Goal: Task Accomplishment & Management: Manage account settings

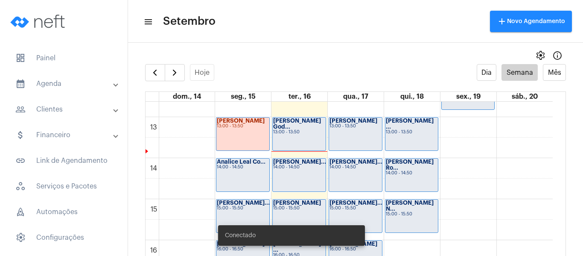
scroll to position [502, 0]
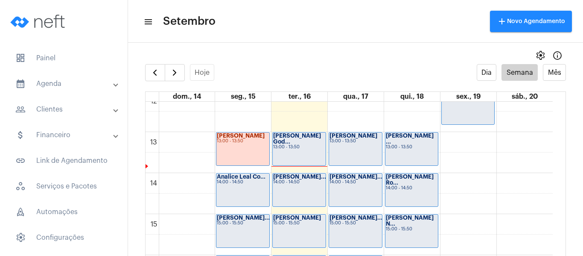
click at [292, 153] on div "[PERSON_NAME] God... 13:00 - 13:50" at bounding box center [299, 148] width 53 height 33
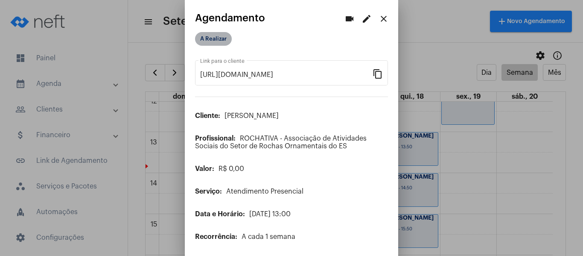
click at [213, 38] on mat-chip "A Realizar" at bounding box center [213, 39] width 37 height 14
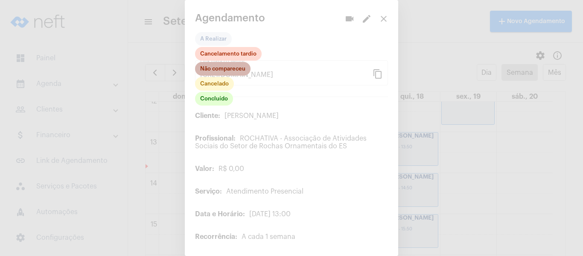
click at [220, 67] on mat-chip "Não compareceu" at bounding box center [222, 69] width 55 height 14
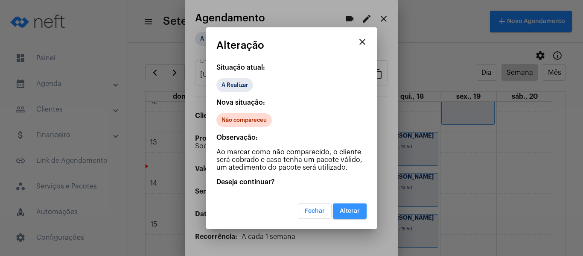
click at [356, 209] on span "Alterar" at bounding box center [350, 211] width 20 height 6
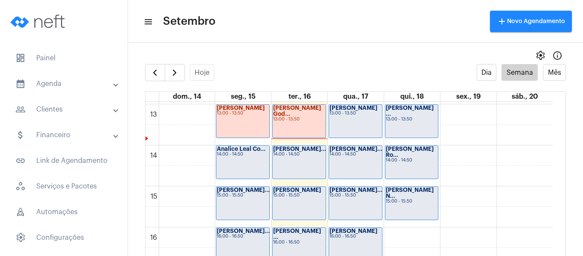
scroll to position [545, 0]
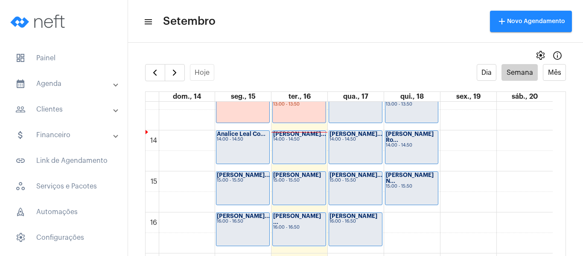
click at [57, 107] on mat-panel-title "people_outline Clientes" at bounding box center [64, 109] width 99 height 10
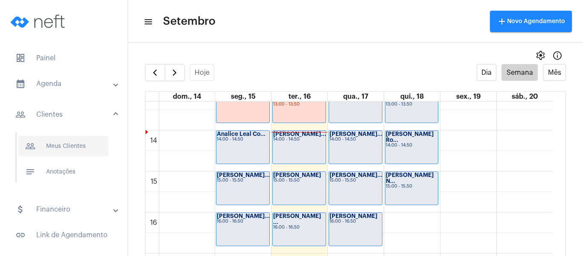
click at [70, 145] on span "people_outline Meus Clientes" at bounding box center [63, 146] width 90 height 20
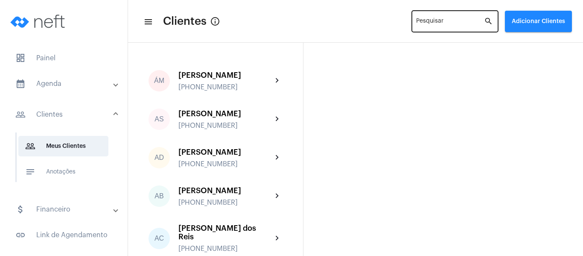
click at [427, 22] on input "Pesquisar" at bounding box center [450, 23] width 68 height 7
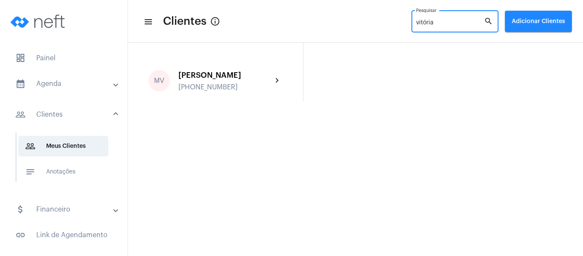
click at [421, 20] on input "vitória" at bounding box center [450, 23] width 68 height 7
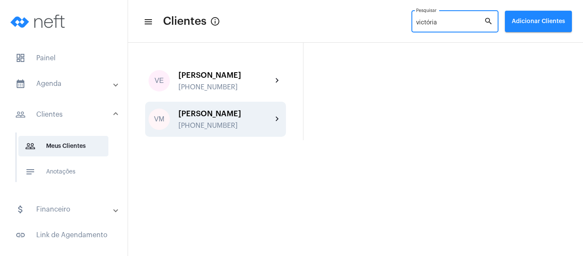
type input "victória"
click at [245, 129] on div "[PHONE_NUMBER]" at bounding box center [225, 126] width 94 height 8
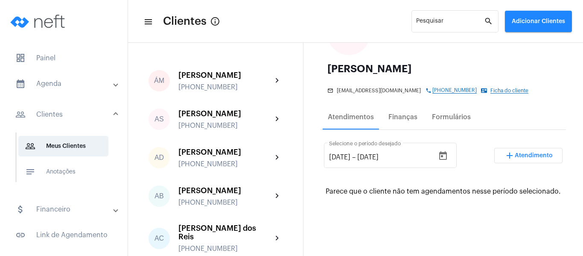
scroll to position [85, 0]
click at [438, 120] on div "Formulários" at bounding box center [451, 117] width 39 height 8
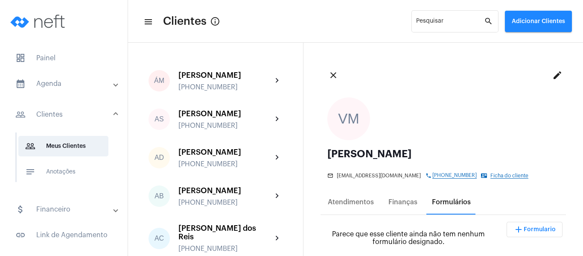
scroll to position [128, 0]
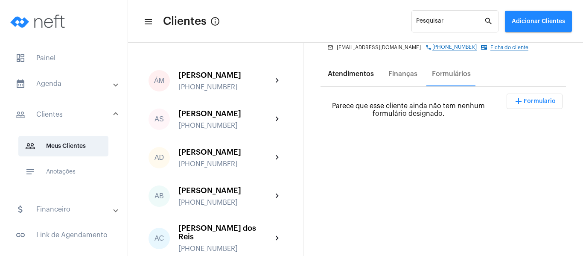
click at [360, 78] on div "Atendimentos" at bounding box center [351, 74] width 46 height 8
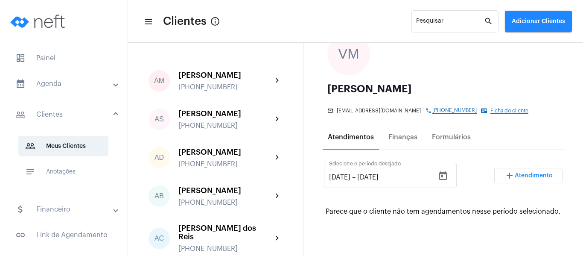
scroll to position [171, 0]
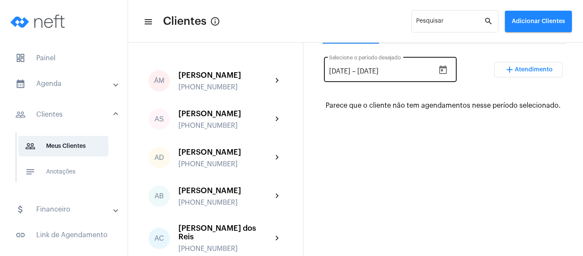
click at [445, 74] on icon "Open calendar" at bounding box center [443, 69] width 8 height 9
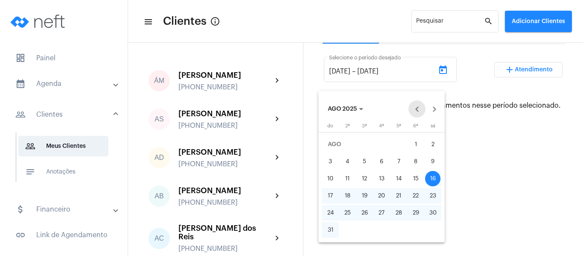
click at [414, 106] on button "Previous month" at bounding box center [416, 108] width 17 height 17
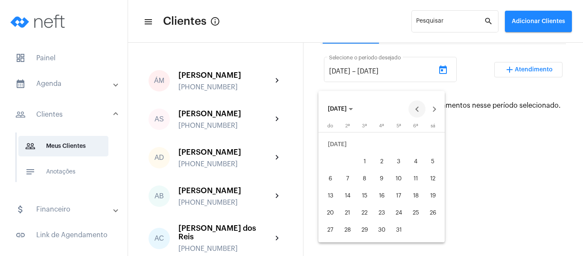
click at [414, 106] on button "Previous month" at bounding box center [416, 108] width 17 height 17
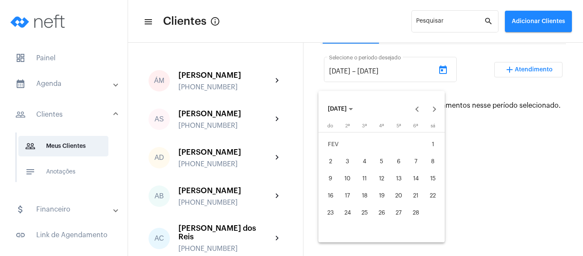
click at [380, 160] on div "5" at bounding box center [381, 161] width 15 height 15
type input "[DATE]"
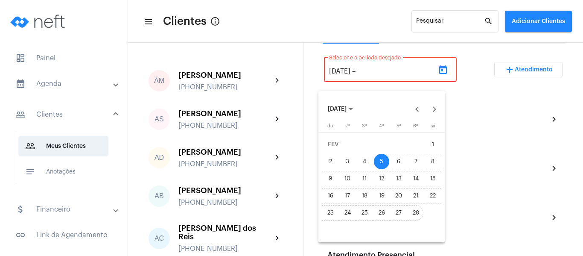
click at [414, 213] on div "28" at bounding box center [415, 212] width 15 height 15
type input "[DATE]"
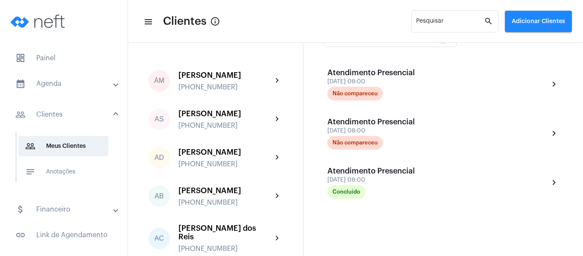
scroll to position [128, 0]
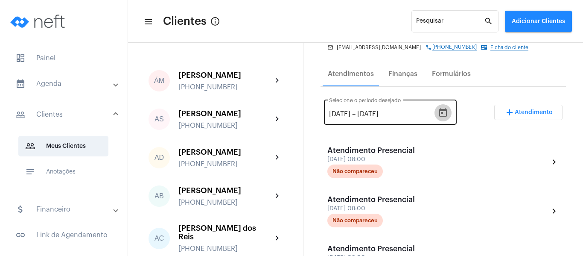
click at [444, 118] on icon "Open calendar" at bounding box center [443, 113] width 10 height 10
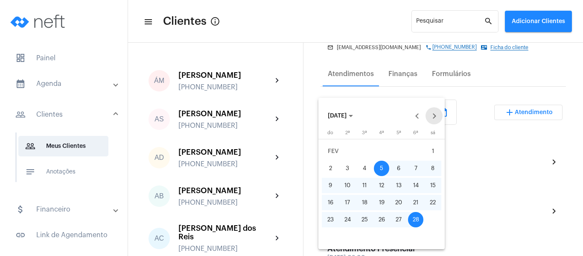
click at [436, 118] on button "Next month" at bounding box center [433, 115] width 17 height 17
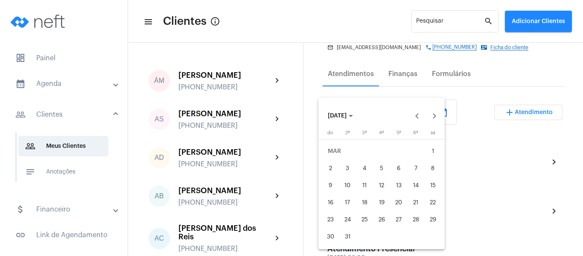
click at [433, 145] on div "1" at bounding box center [432, 150] width 15 height 15
type input "[DATE]"
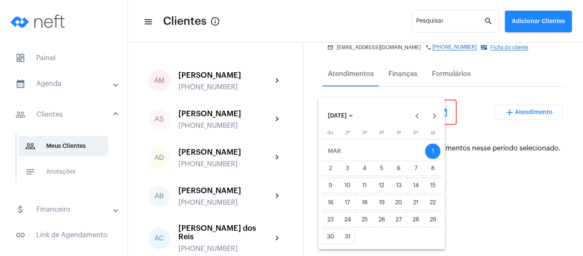
click at [344, 235] on div "31" at bounding box center [347, 236] width 15 height 15
type input "[DATE]"
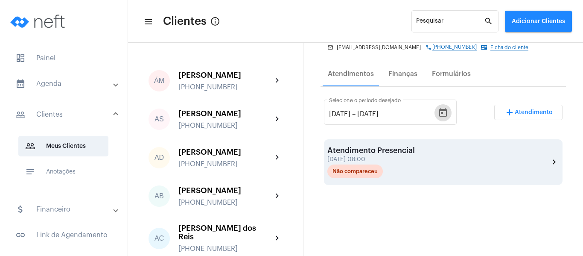
click at [419, 165] on div "Atendimento Presencial [DATE] 08:00 Não compareceu chevron_right" at bounding box center [443, 162] width 232 height 32
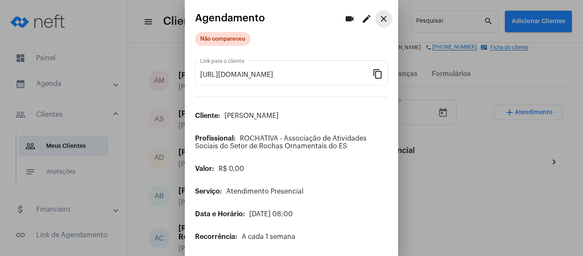
click at [378, 18] on mat-icon "close" at bounding box center [383, 19] width 10 height 10
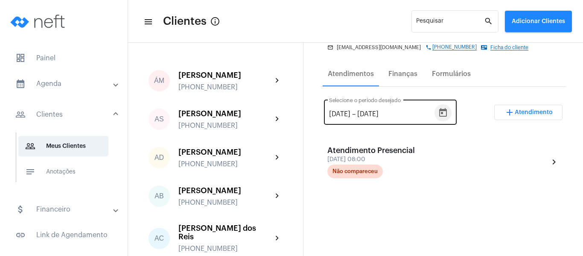
click at [446, 118] on icon "Open calendar" at bounding box center [443, 113] width 10 height 10
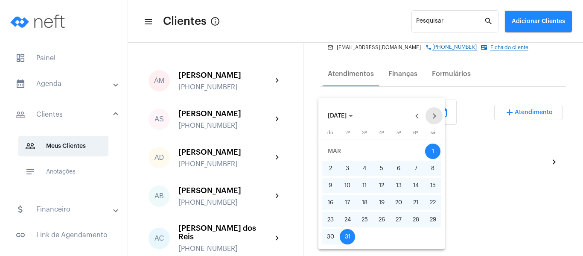
click at [436, 116] on button "Next month" at bounding box center [433, 115] width 17 height 17
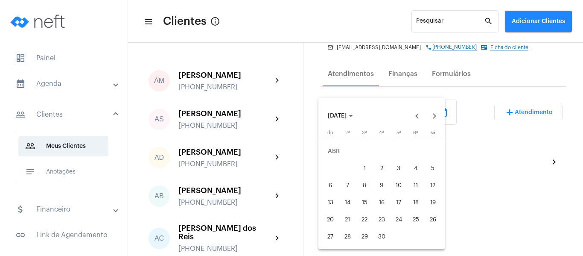
click at [366, 165] on div "1" at bounding box center [364, 167] width 15 height 15
type input "[DATE]"
click at [389, 233] on button "30" at bounding box center [381, 236] width 17 height 17
type input "[DATE]"
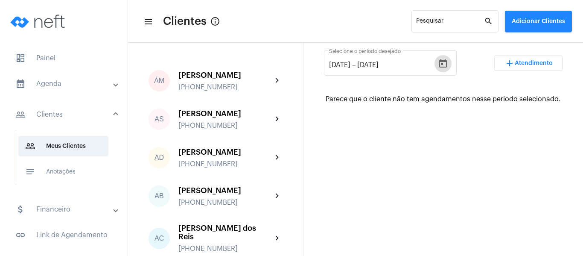
scroll to position [128, 0]
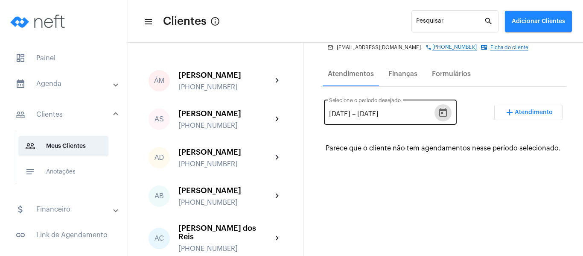
click at [442, 118] on icon "Open calendar" at bounding box center [443, 113] width 10 height 10
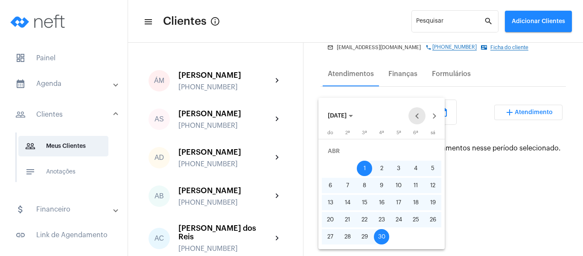
click at [415, 114] on button "Previous month" at bounding box center [416, 115] width 17 height 17
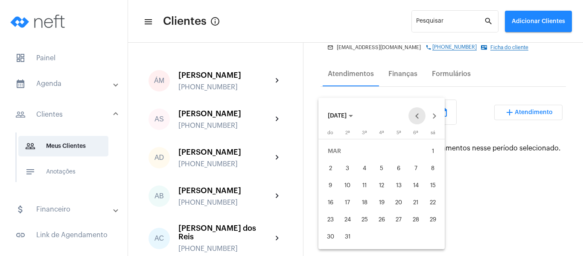
click at [415, 114] on button "Previous month" at bounding box center [416, 115] width 17 height 17
click at [433, 148] on div "1" at bounding box center [432, 150] width 15 height 15
type input "[DATE]"
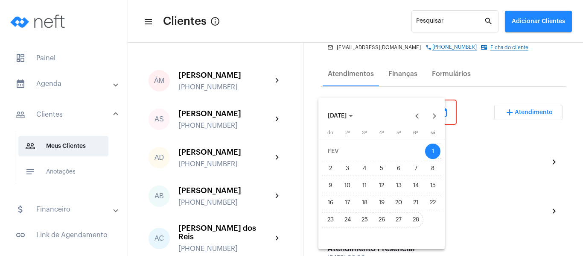
click at [412, 223] on div "28" at bounding box center [415, 219] width 15 height 15
type input "[DATE]"
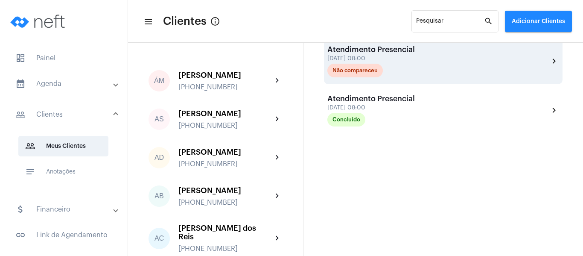
scroll to position [290, 0]
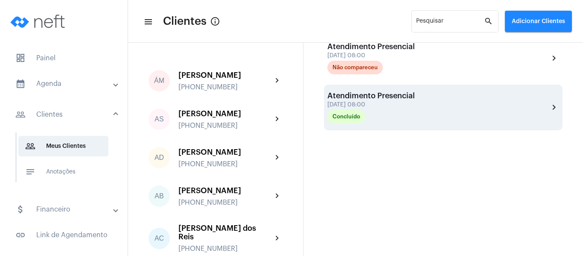
click at [414, 105] on div "Atendimento Presencial [DATE] 08:00 Concluído chevron_right" at bounding box center [443, 107] width 232 height 32
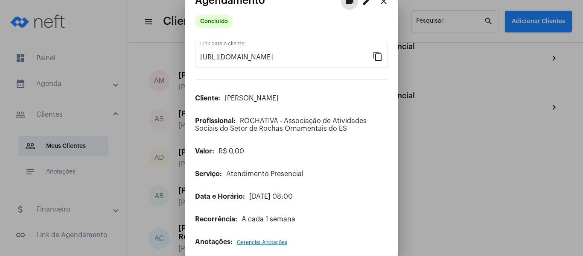
scroll to position [24, 0]
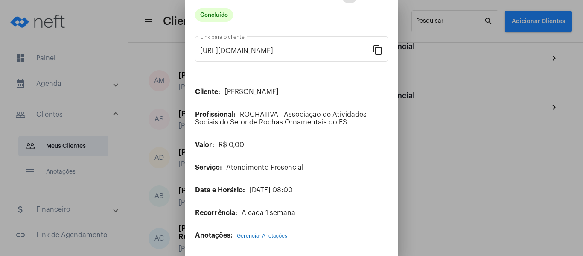
click at [261, 237] on span "Gerenciar Anotações" at bounding box center [262, 235] width 50 height 5
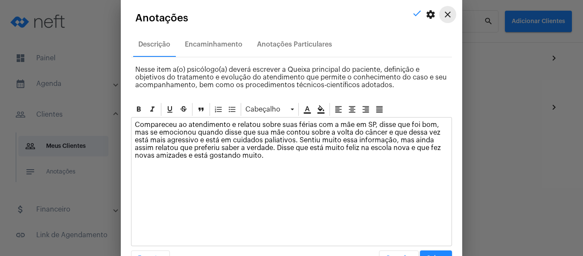
click at [442, 13] on mat-icon "close" at bounding box center [447, 14] width 10 height 10
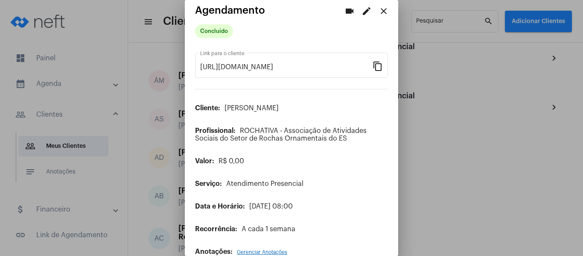
scroll to position [0, 0]
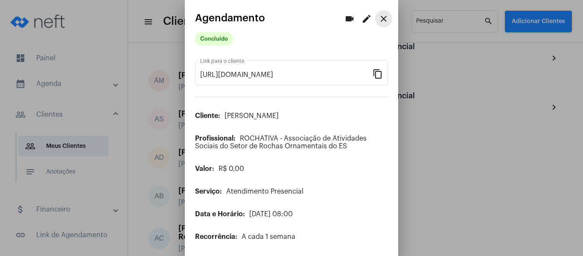
click at [378, 21] on mat-icon "close" at bounding box center [383, 19] width 10 height 10
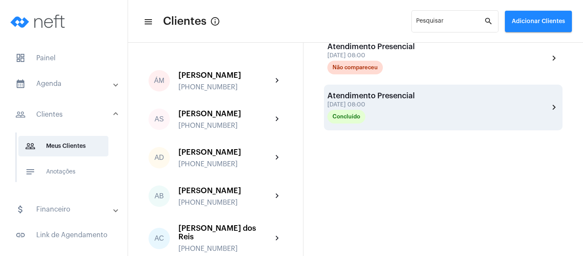
scroll to position [142, 0]
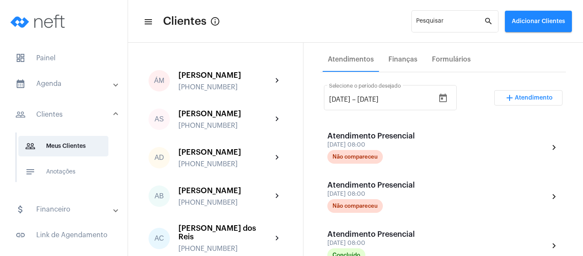
click at [50, 86] on mat-panel-title "calendar_month_outlined Agenda" at bounding box center [64, 83] width 99 height 10
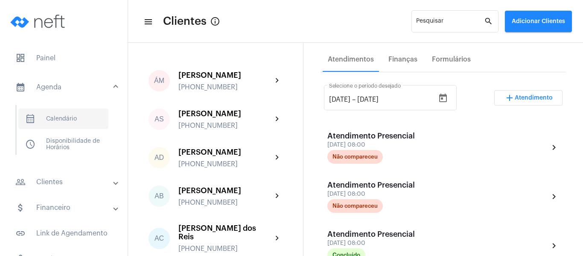
click at [69, 119] on span "calendar_month_outlined Calendário" at bounding box center [63, 118] width 90 height 20
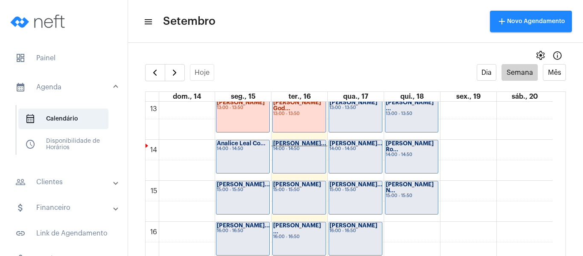
scroll to position [545, 0]
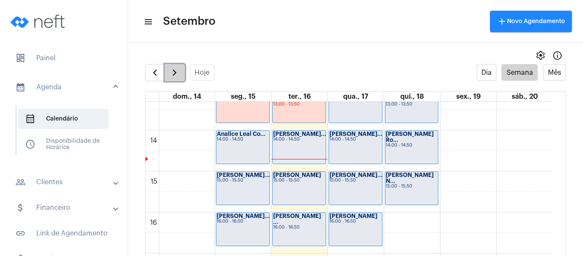
click at [177, 67] on button "button" at bounding box center [175, 72] width 20 height 17
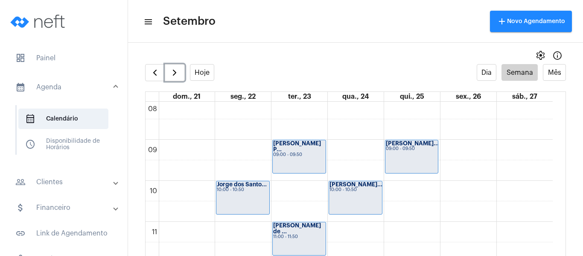
scroll to position [331, 0]
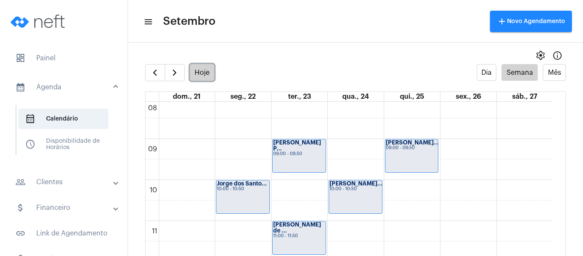
click at [206, 78] on button "Hoje" at bounding box center [202, 72] width 25 height 17
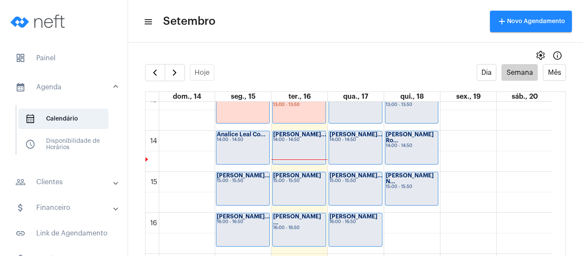
scroll to position [545, 0]
click at [156, 72] on span "button" at bounding box center [155, 72] width 10 height 10
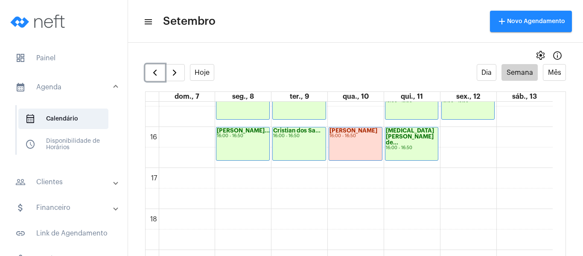
scroll to position [587, 0]
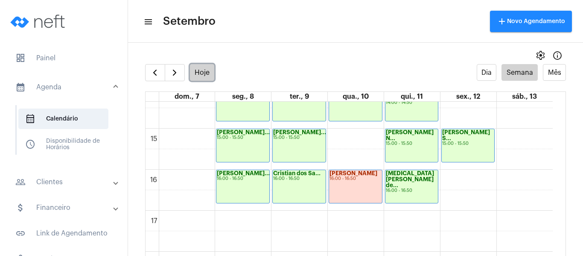
click at [197, 75] on button "Hoje" at bounding box center [202, 72] width 25 height 17
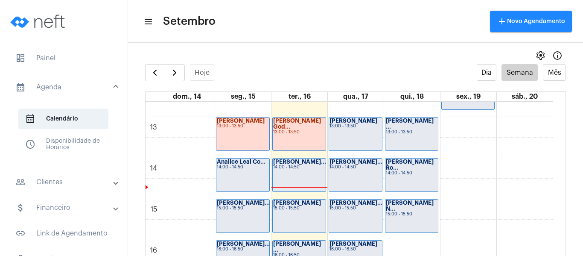
scroll to position [502, 0]
